Goal: Task Accomplishment & Management: Manage account settings

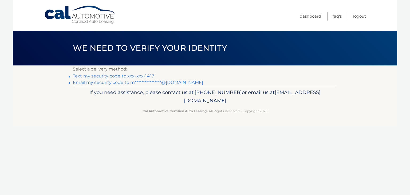
click at [147, 75] on link "Text my security code to xxx-xxx-1417" at bounding box center [113, 75] width 81 height 5
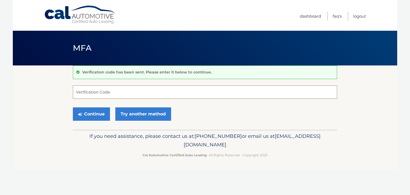
click at [127, 89] on input "Verification Code" at bounding box center [205, 91] width 264 height 13
type input "998108"
click at [98, 114] on button "Continue" at bounding box center [91, 113] width 37 height 13
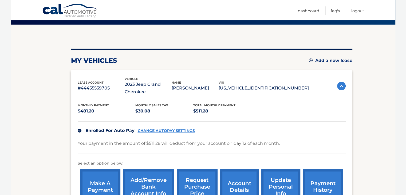
scroll to position [115, 0]
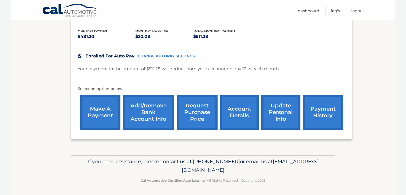
click at [161, 112] on link "Add/Remove bank account info" at bounding box center [148, 112] width 51 height 35
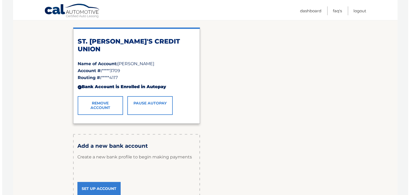
scroll to position [80, 0]
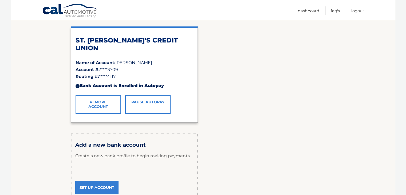
click at [100, 105] on link "Remove Account" at bounding box center [98, 104] width 45 height 19
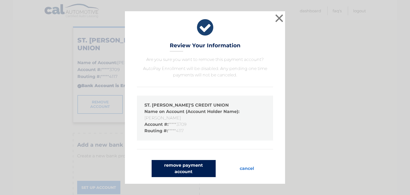
click at [185, 169] on button "remove payment account" at bounding box center [184, 168] width 64 height 17
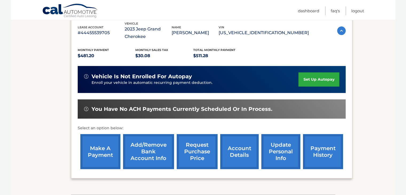
scroll to position [109, 0]
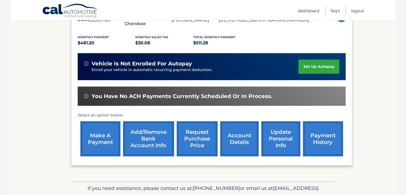
click at [309, 70] on link "set up autopay" at bounding box center [319, 67] width 41 height 14
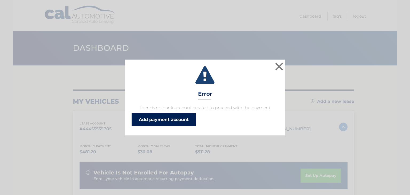
click at [185, 121] on link "Add payment account" at bounding box center [164, 119] width 64 height 13
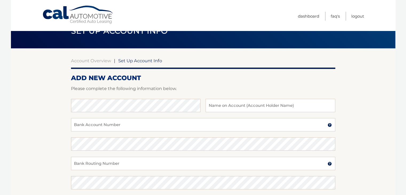
scroll to position [27, 0]
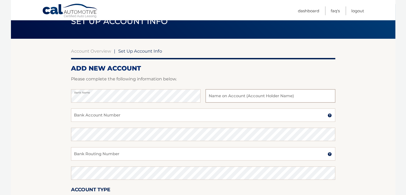
click at [221, 95] on input "text" at bounding box center [271, 95] width 130 height 13
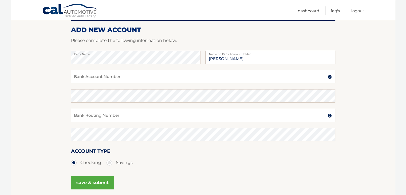
scroll to position [80, 0]
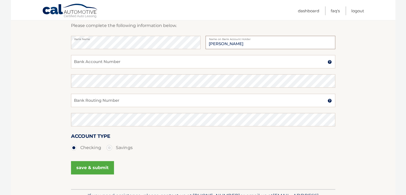
type input "[PERSON_NAME]"
click at [121, 66] on input "Bank Account Number" at bounding box center [203, 61] width 264 height 13
type input "8529609631"
click at [103, 104] on input "Bank Routing Number" at bounding box center [203, 100] width 264 height 13
type input "211370545"
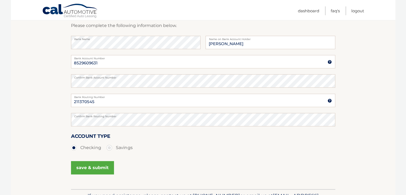
click at [101, 168] on button "save & submit" at bounding box center [92, 167] width 43 height 13
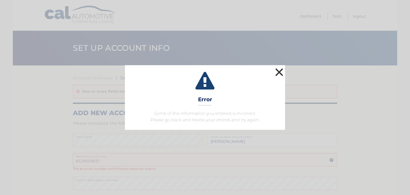
click at [275, 74] on button "×" at bounding box center [279, 72] width 11 height 11
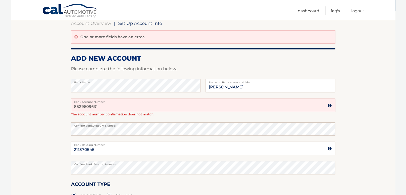
scroll to position [53, 0]
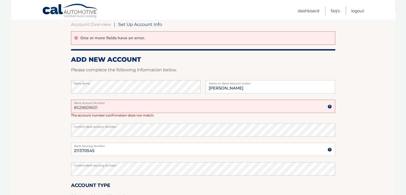
drag, startPoint x: 113, startPoint y: 107, endPoint x: 60, endPoint y: 111, distance: 53.9
click at [60, 111] on section "Account Overview | Set Up Account Info One or more fields have an error. ADD NE…" at bounding box center [203, 125] width 385 height 226
type input "8259609631"
click at [113, 139] on div "Confirm Bank Account Number" at bounding box center [203, 132] width 264 height 19
click at [117, 115] on span "The account number confirmation does not match." at bounding box center [112, 115] width 83 height 4
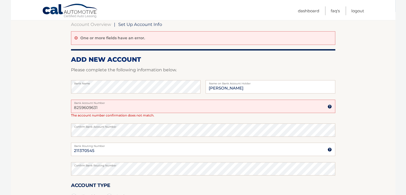
click at [116, 110] on input "8259609631" at bounding box center [203, 106] width 264 height 13
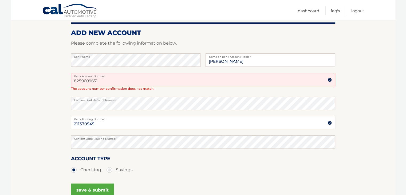
scroll to position [107, 0]
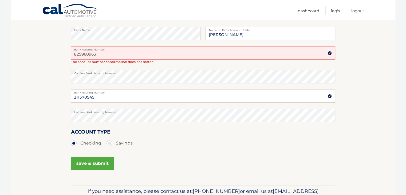
click at [93, 163] on button "save & submit" at bounding box center [92, 163] width 43 height 13
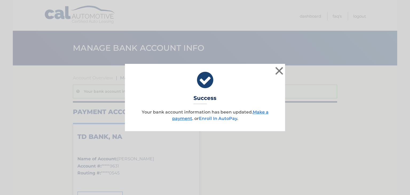
click at [225, 119] on link "Enroll In AutoPay" at bounding box center [218, 118] width 38 height 5
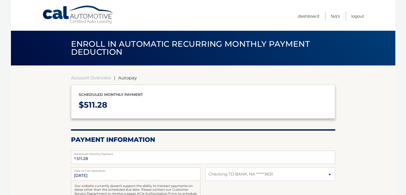
select select "OTBjZjg3ZDQtZWNiZS00YzFlLWEyYTgtYWJiY2EyOWY0ZWM0"
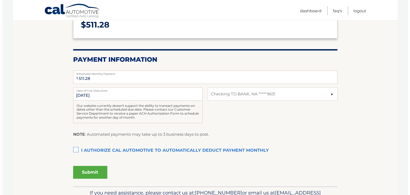
scroll to position [107, 0]
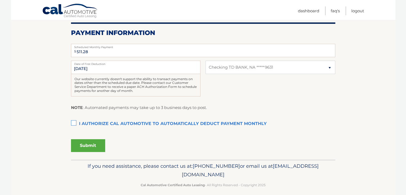
click at [107, 122] on label "I authorize cal automotive to automatically deduct payment monthly This checkbo…" at bounding box center [203, 124] width 264 height 11
click at [0, 0] on input "I authorize cal automotive to automatically deduct payment monthly This checkbo…" at bounding box center [0, 0] width 0 height 0
click at [96, 144] on button "Submit" at bounding box center [88, 145] width 34 height 13
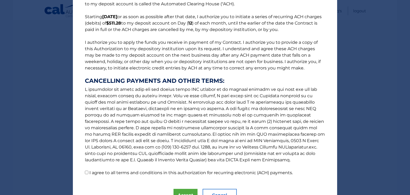
scroll to position [64, 0]
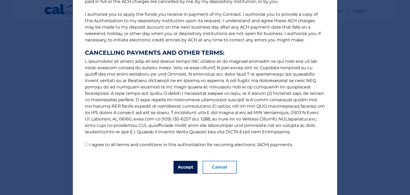
click at [188, 167] on button "Accept" at bounding box center [186, 167] width 24 height 13
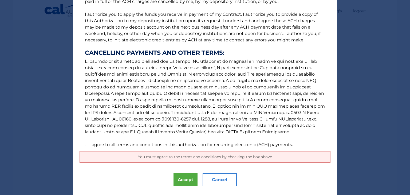
click at [156, 145] on label "I agree to all terms and conditions in this authorization for recurring electro…" at bounding box center [191, 144] width 204 height 5
click at [88, 145] on input "I agree to all terms and conditions in this authorization for recurring electro…" at bounding box center [86, 144] width 3 height 3
checkbox input "true"
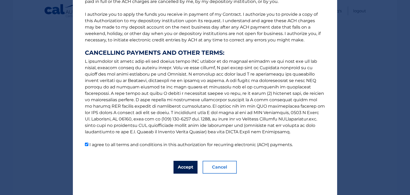
click at [185, 168] on button "Accept" at bounding box center [186, 167] width 24 height 13
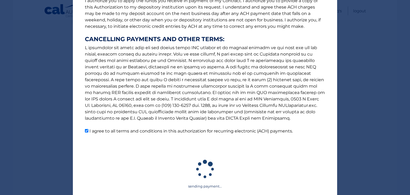
scroll to position [77, 0]
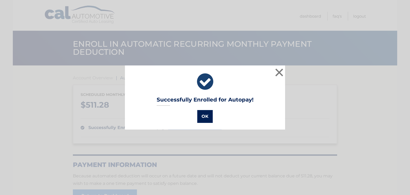
click at [197, 116] on button "OK" at bounding box center [204, 116] width 15 height 13
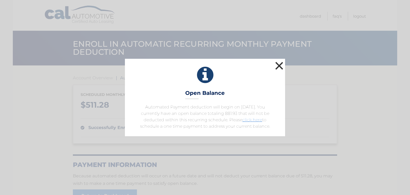
click at [276, 67] on button "×" at bounding box center [279, 65] width 11 height 11
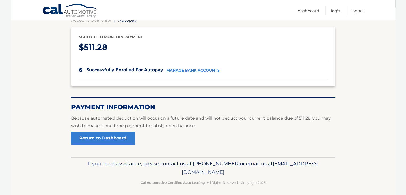
scroll to position [60, 0]
